Goal: Task Accomplishment & Management: Manage account settings

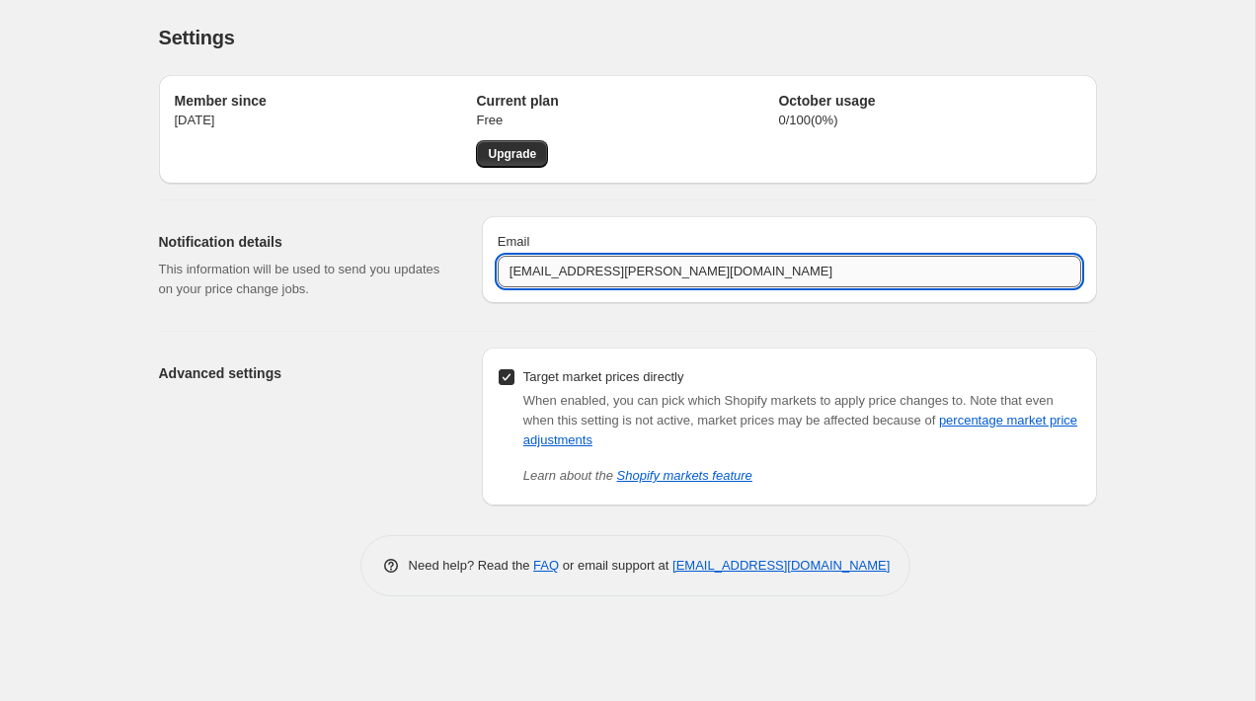
click at [523, 273] on input "[EMAIL_ADDRESS][PERSON_NAME][DOMAIN_NAME]" at bounding box center [790, 272] width 584 height 32
click at [523, 273] on input "asahgal@arlo.com" at bounding box center [790, 272] width 584 height 32
type input "ljohnstone@arlo.com"
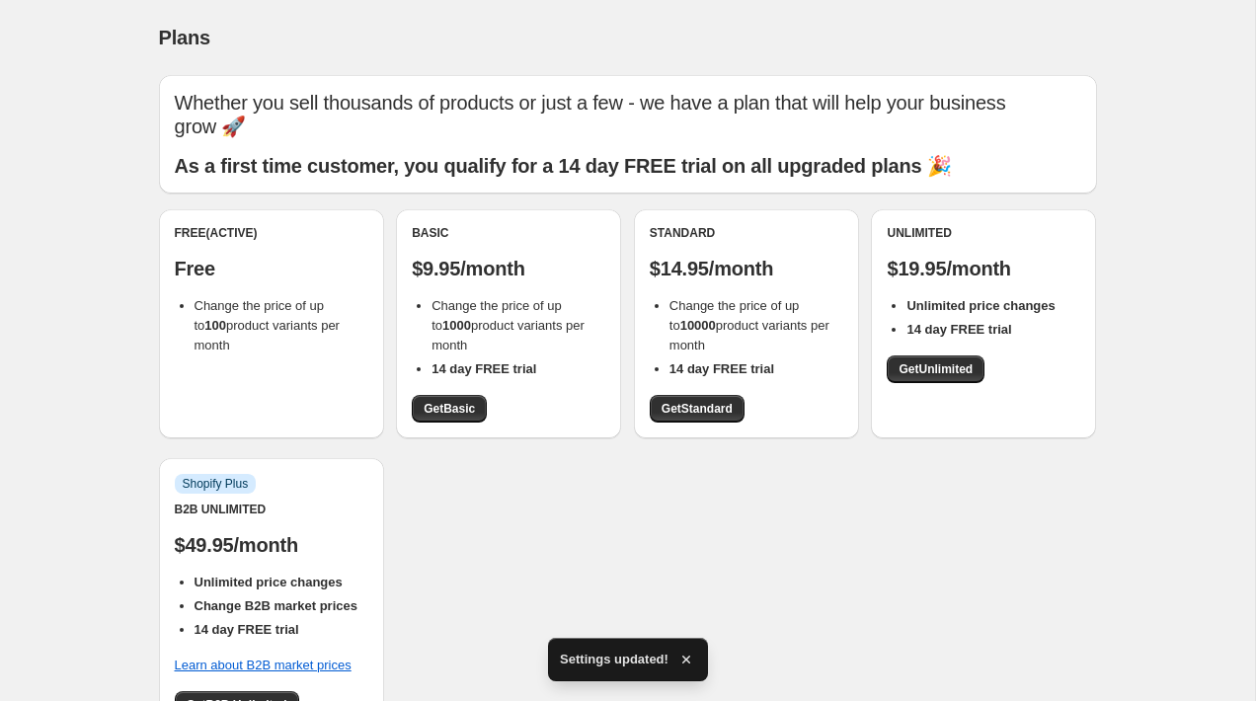
drag, startPoint x: 194, startPoint y: 281, endPoint x: 251, endPoint y: 315, distance: 66.4
click at [251, 315] on li "Change the price of up to 100 product variants per month" at bounding box center [282, 325] width 174 height 59
